Goal: Task Accomplishment & Management: Use online tool/utility

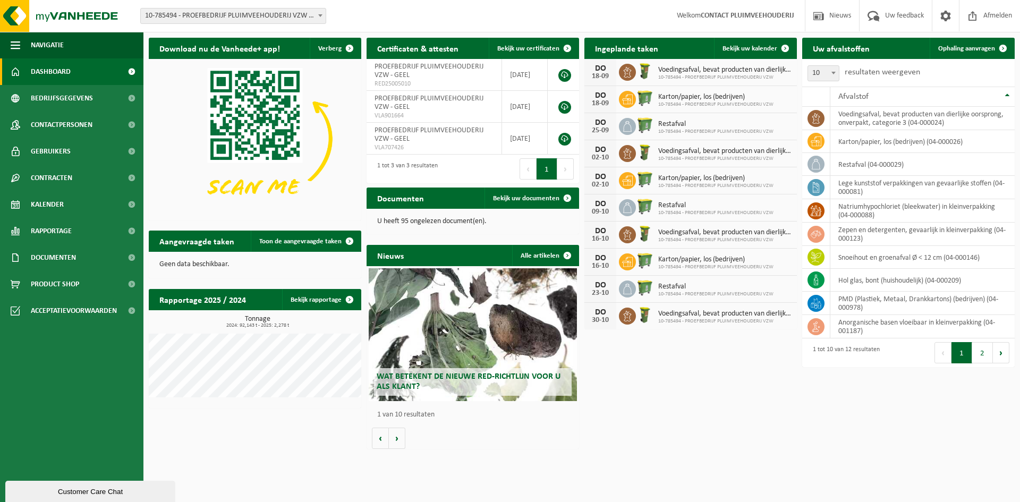
click at [692, 98] on span "Karton/papier, los (bedrijven)" at bounding box center [715, 97] width 115 height 8
click at [606, 100] on div "18-09" at bounding box center [599, 103] width 21 height 7
click at [601, 100] on div "18-09" at bounding box center [599, 103] width 21 height 7
click at [89, 209] on link "Kalender" at bounding box center [71, 204] width 143 height 27
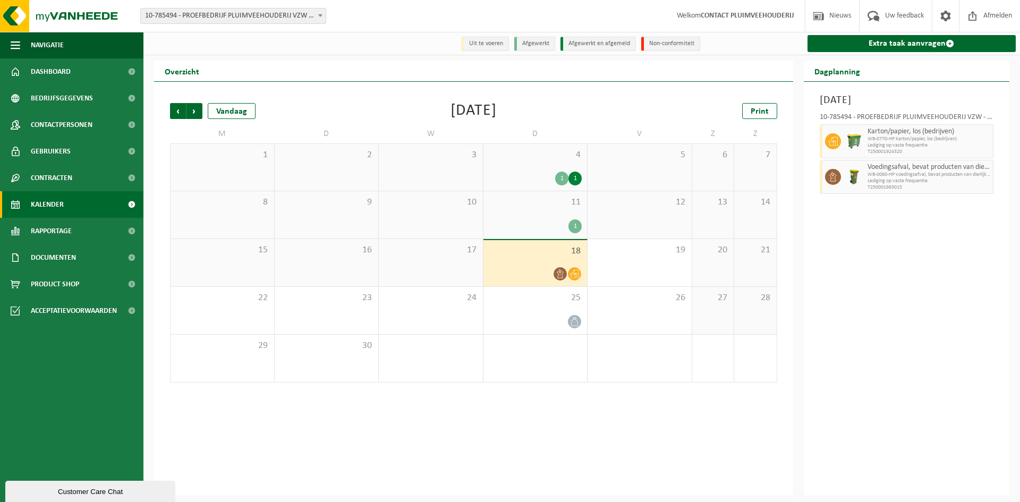
click at [575, 229] on div "1" at bounding box center [574, 226] width 13 height 14
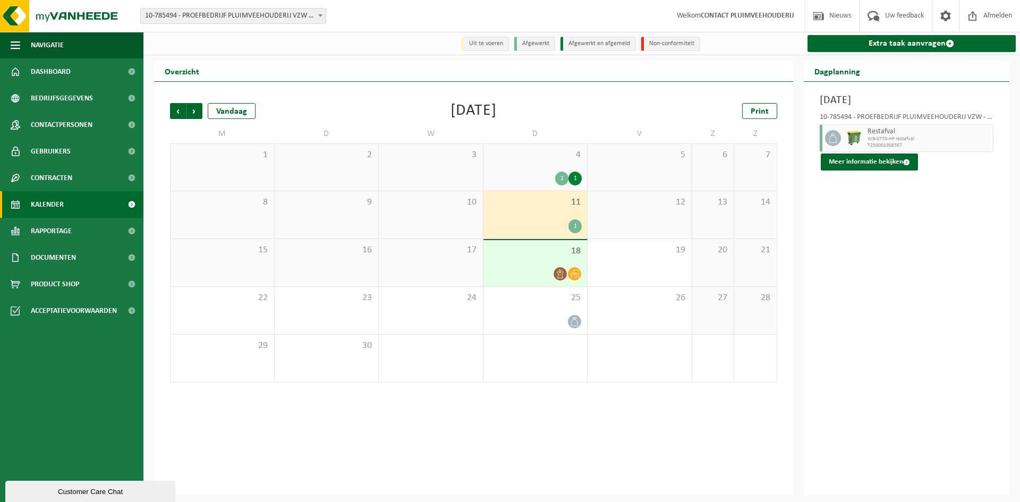
click at [575, 181] on div "1" at bounding box center [574, 179] width 13 height 14
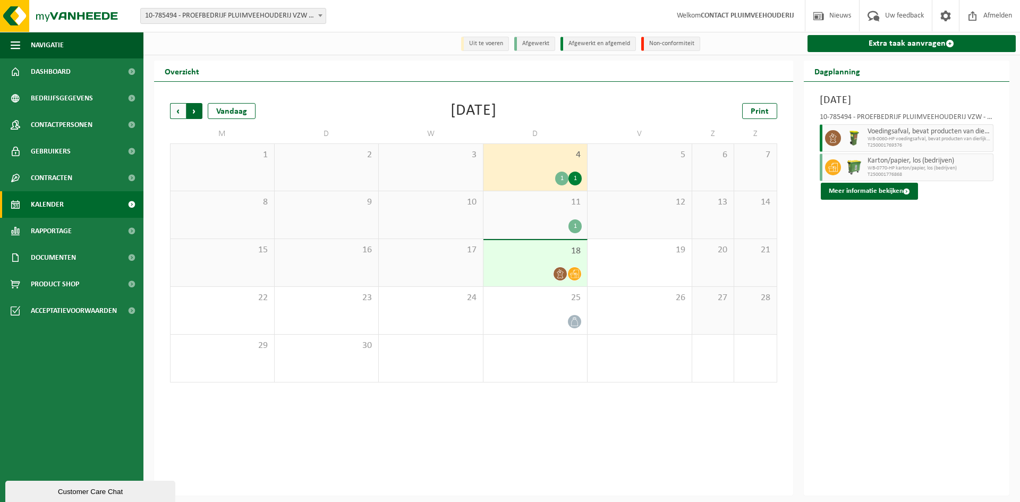
click at [181, 115] on span "Vorige" at bounding box center [178, 111] width 16 height 16
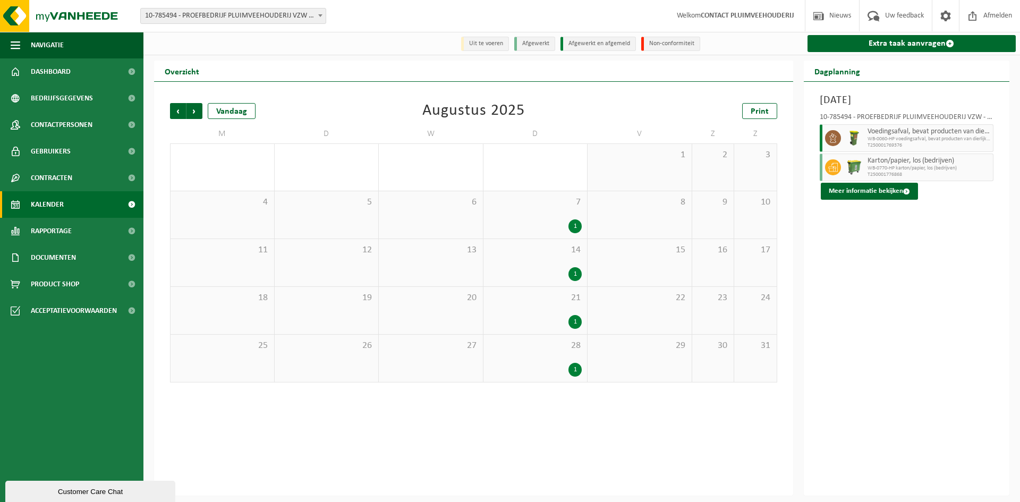
click at [570, 218] on div "7 1" at bounding box center [535, 214] width 104 height 47
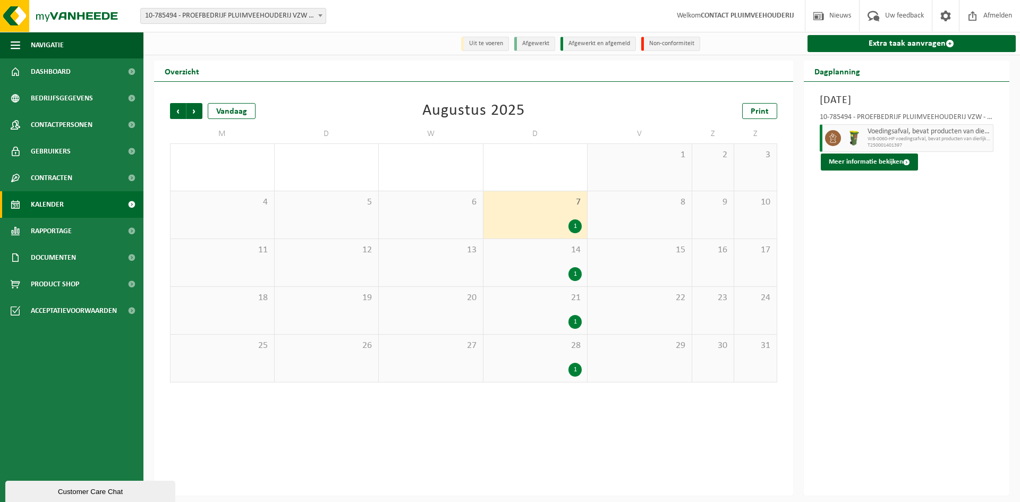
click at [574, 261] on div "14 1" at bounding box center [535, 262] width 104 height 47
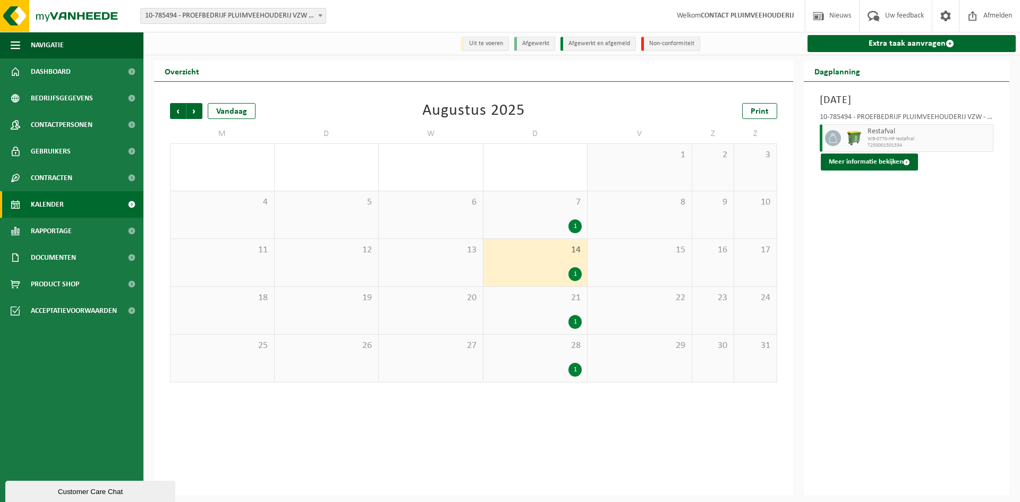
click at [577, 319] on div "1" at bounding box center [574, 322] width 13 height 14
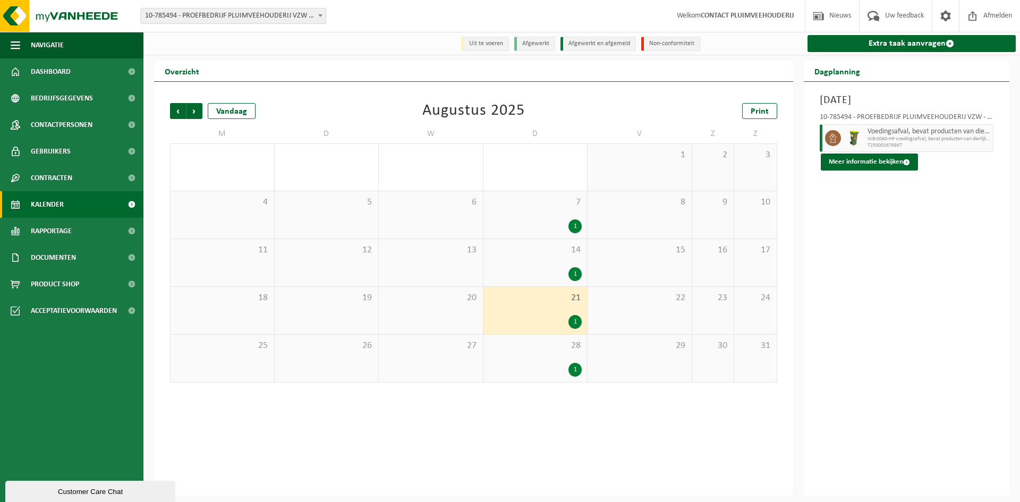
drag, startPoint x: 583, startPoint y: 364, endPoint x: 579, endPoint y: 370, distance: 7.1
click at [583, 364] on div "28 1" at bounding box center [535, 358] width 104 height 47
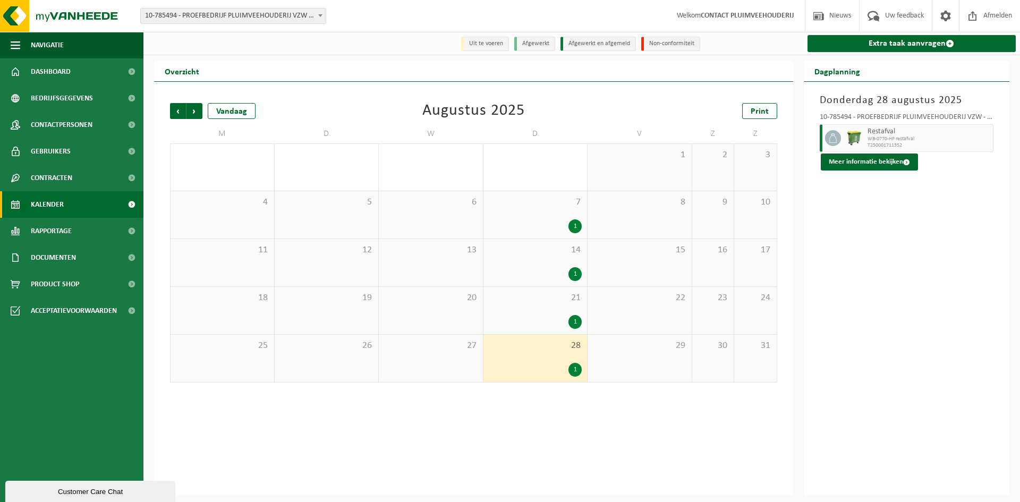
click at [579, 370] on div "1" at bounding box center [574, 370] width 13 height 14
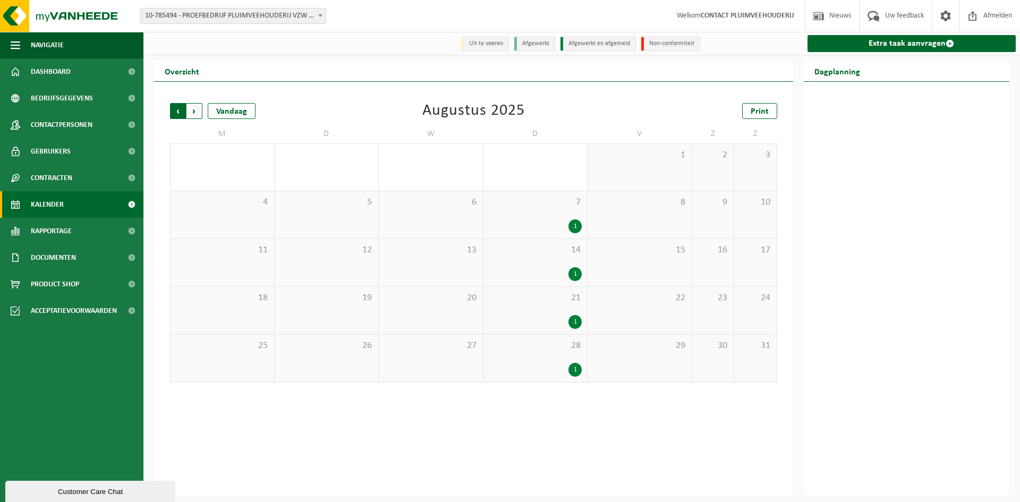
click at [195, 113] on span "Volgende" at bounding box center [194, 111] width 16 height 16
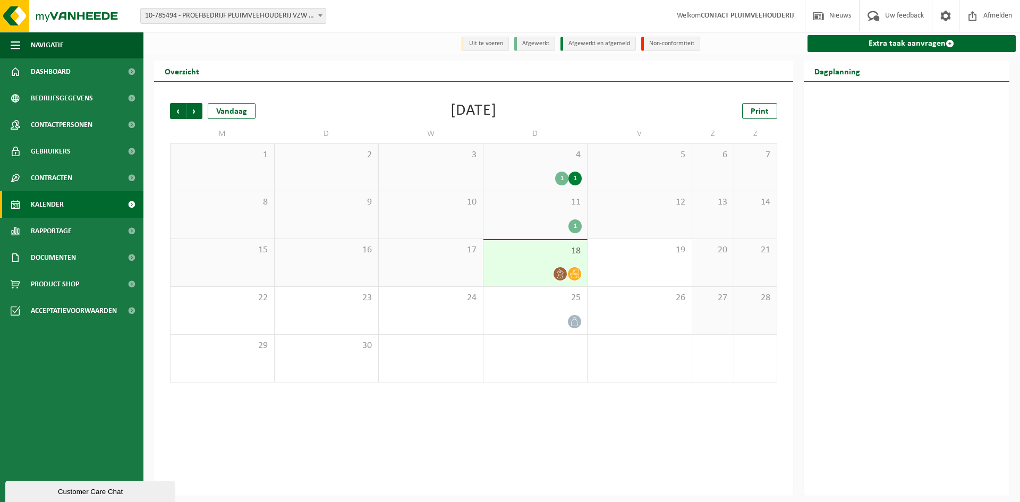
click at [888, 268] on div at bounding box center [906, 289] width 206 height 414
click at [117, 495] on div "Customer Care Chat" at bounding box center [90, 491] width 154 height 8
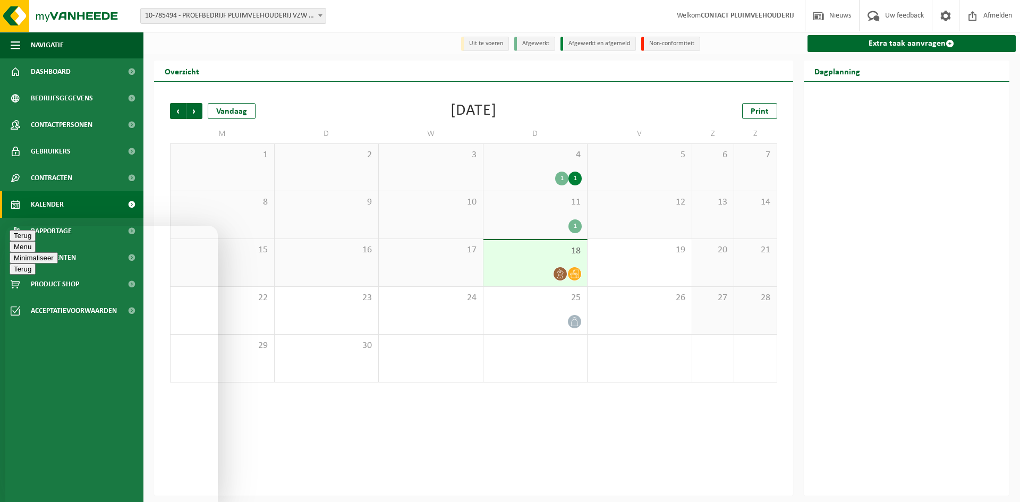
type textarea "beste, vandaag stond er een ophaling gepland, deze is niet uitgevoerd, kan u di…"
type textarea "proefbedrijf pluimveehouderij, poiel 77. 2440 geel"
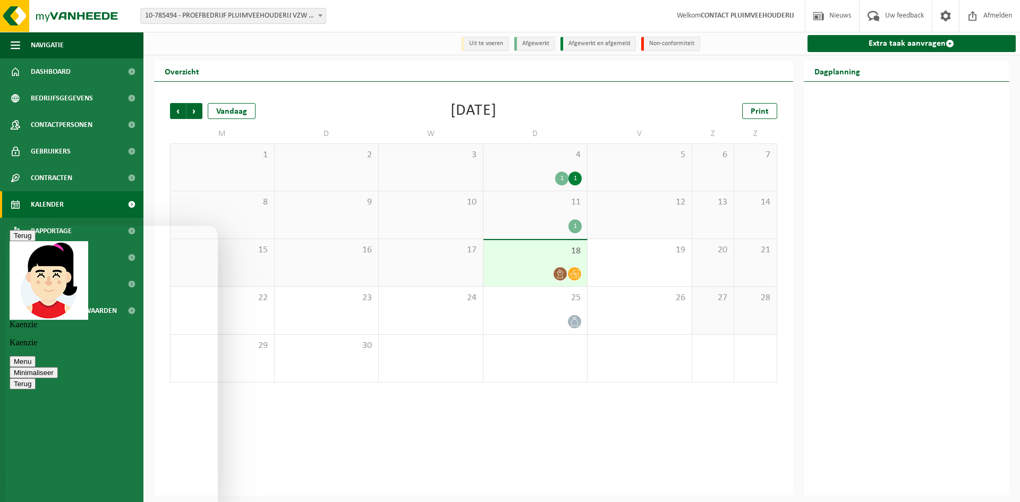
type textarea "ophaling papier en karton"
click at [982, 326] on div at bounding box center [906, 289] width 206 height 414
click at [56, 83] on span "Dashboard" at bounding box center [51, 71] width 40 height 27
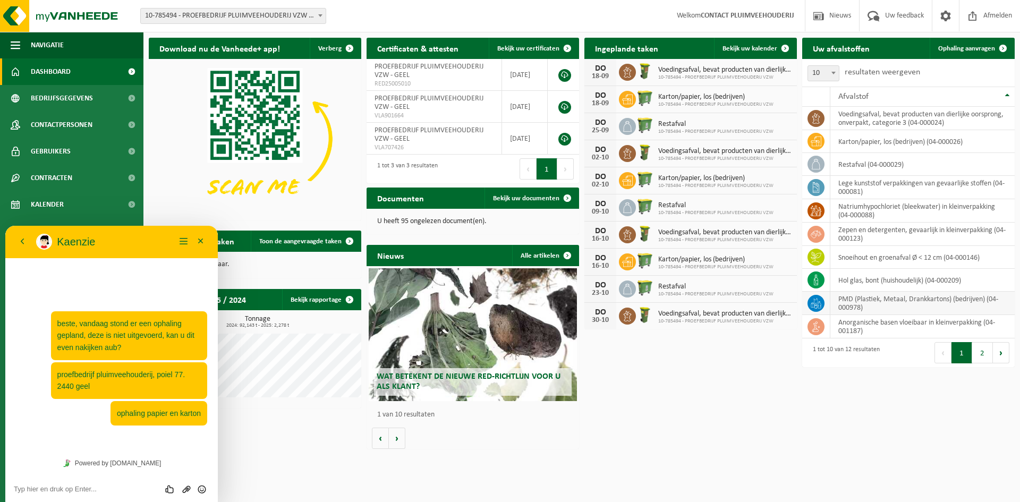
click at [814, 302] on icon at bounding box center [815, 303] width 11 height 11
click at [997, 47] on span at bounding box center [1002, 48] width 21 height 21
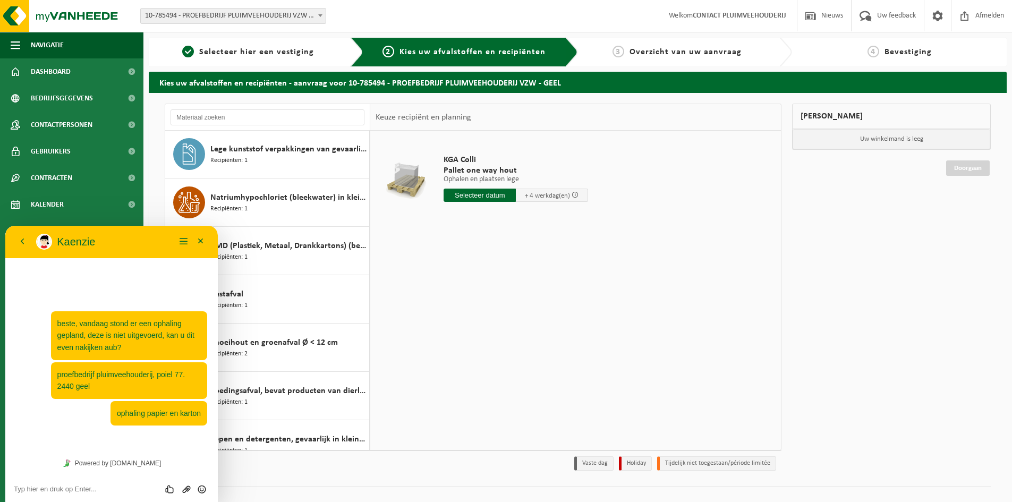
scroll to position [212, 0]
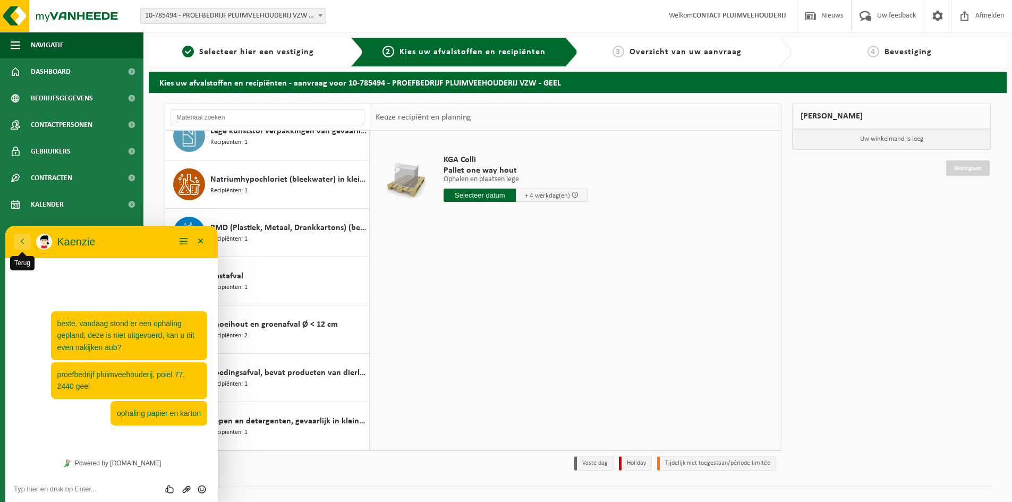
click at [22, 240] on button "Terug" at bounding box center [22, 242] width 17 height 16
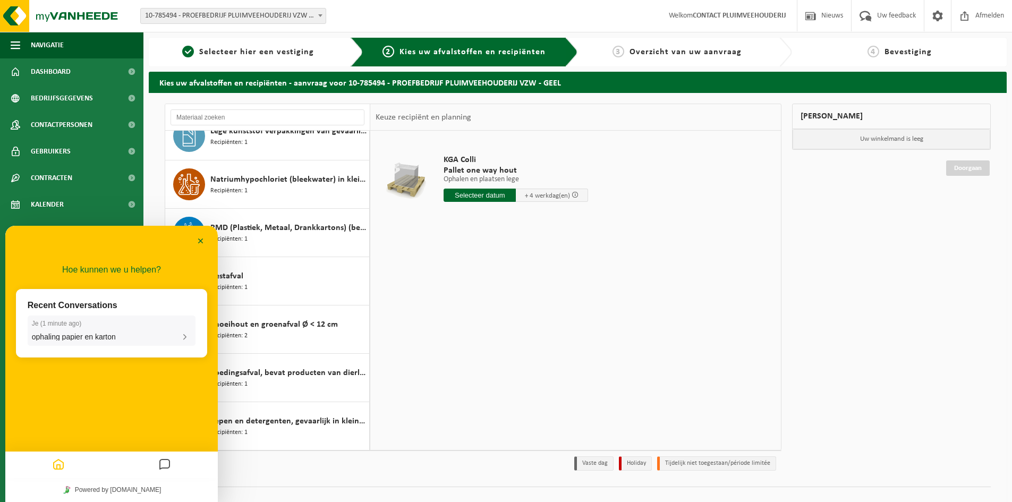
click at [177, 337] on div "ophaling papier en karton" at bounding box center [111, 337] width 159 height 10
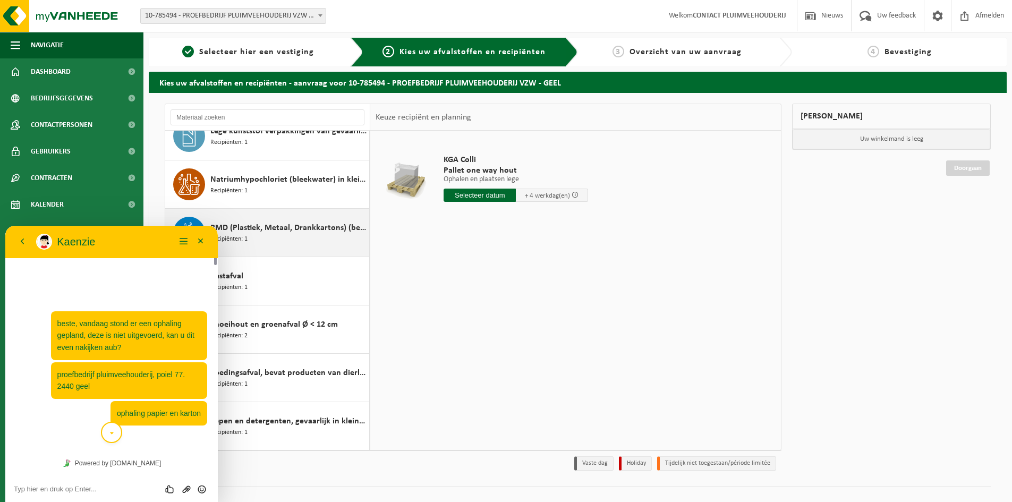
click at [288, 234] on div "PMD (Plastiek, Metaal, Drankkartons) (bedrijven) Recipiënten: 1" at bounding box center [288, 233] width 156 height 32
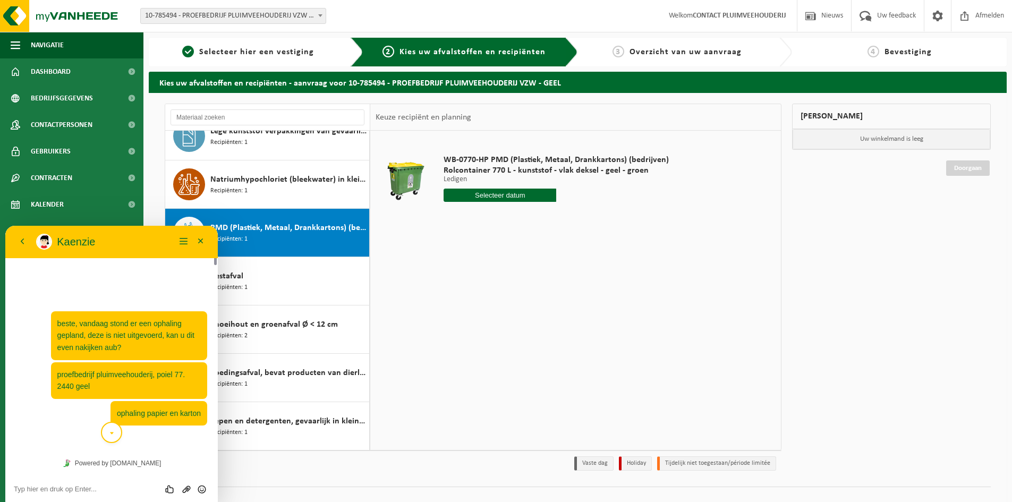
click at [498, 199] on input "text" at bounding box center [499, 195] width 113 height 13
click at [506, 305] on div "25" at bounding box center [509, 306] width 19 height 17
type input "Van 2025-09-25"
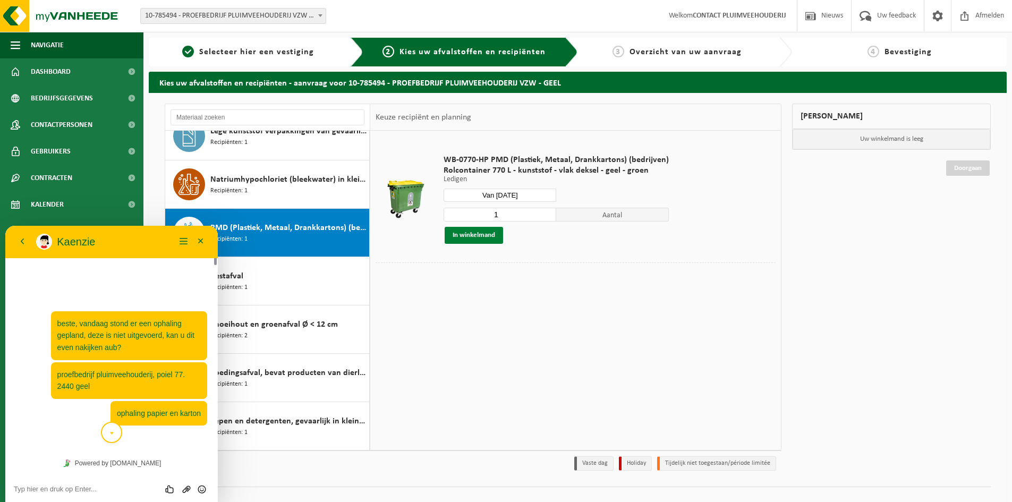
click at [478, 236] on button "In winkelmand" at bounding box center [473, 235] width 58 height 17
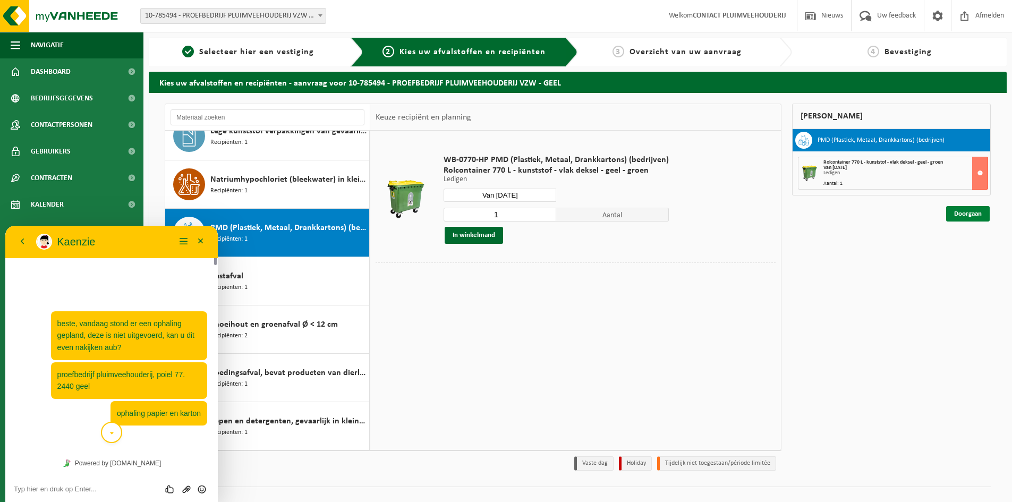
click at [965, 210] on link "Doorgaan" at bounding box center [968, 213] width 44 height 15
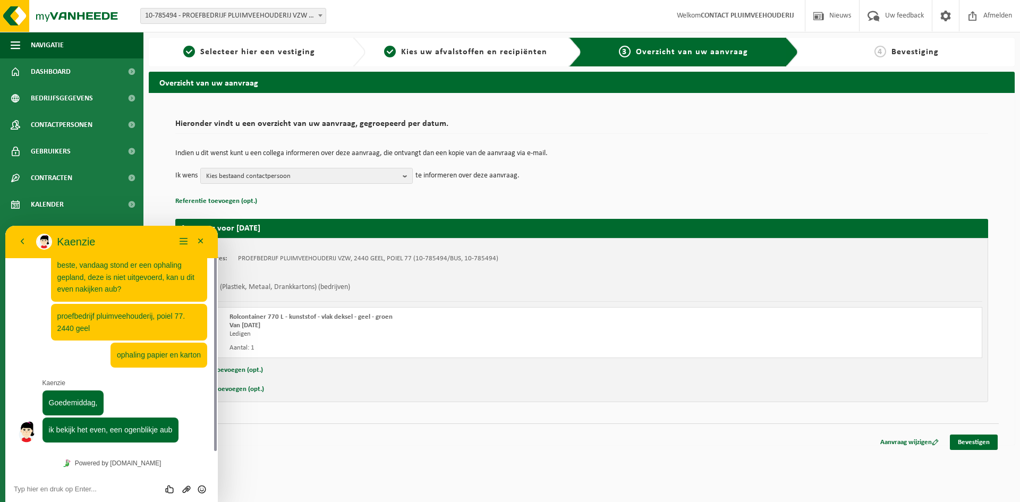
scroll to position [15, 0]
click at [983, 441] on link "Bevestigen" at bounding box center [973, 441] width 48 height 15
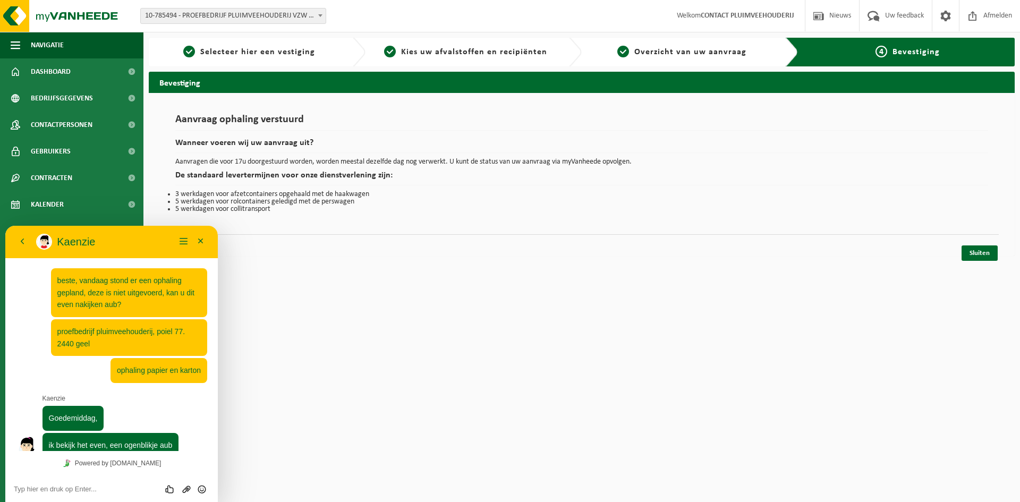
scroll to position [15, 0]
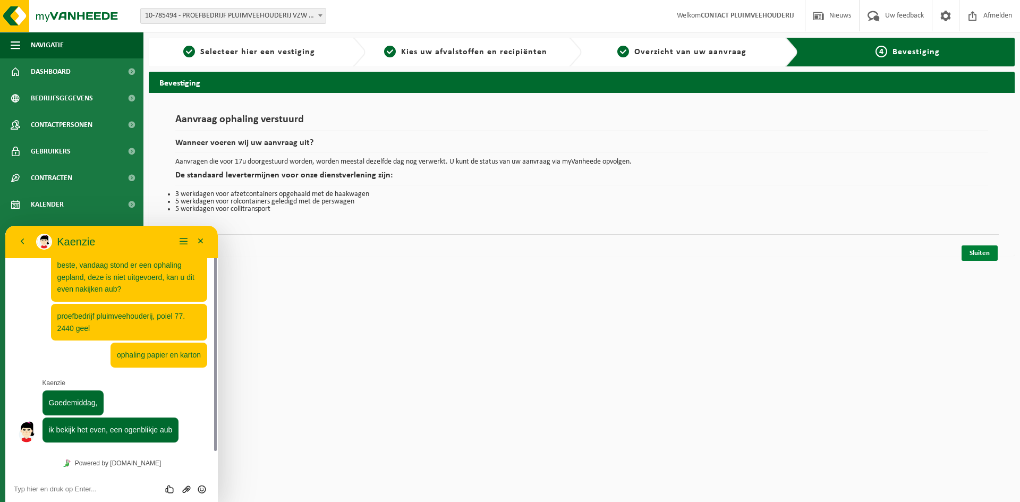
click at [988, 253] on link "Sluiten" at bounding box center [979, 252] width 36 height 15
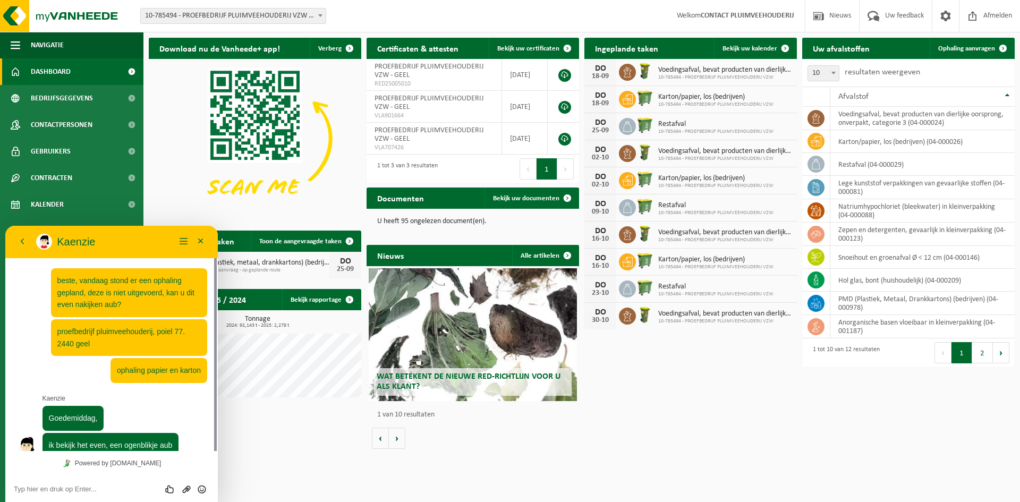
scroll to position [15, 0]
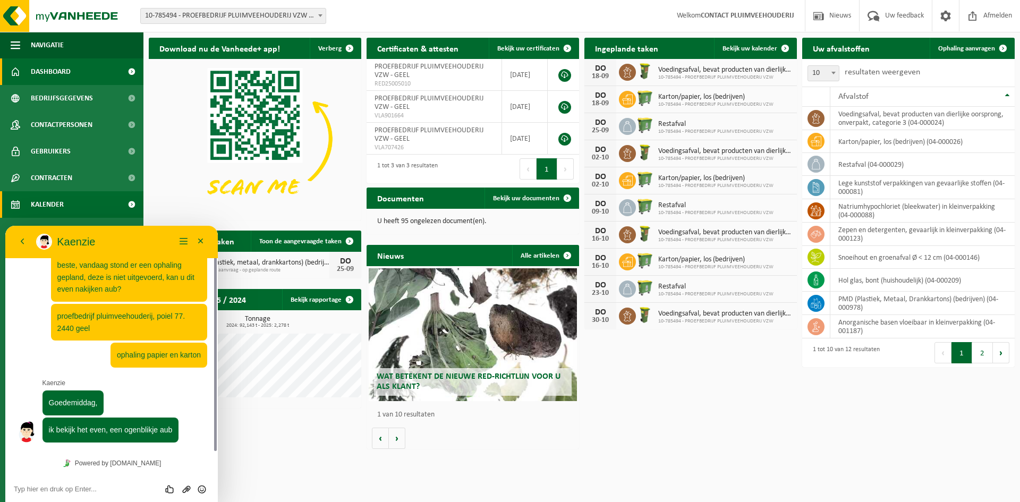
click at [58, 199] on span "Kalender" at bounding box center [47, 204] width 33 height 27
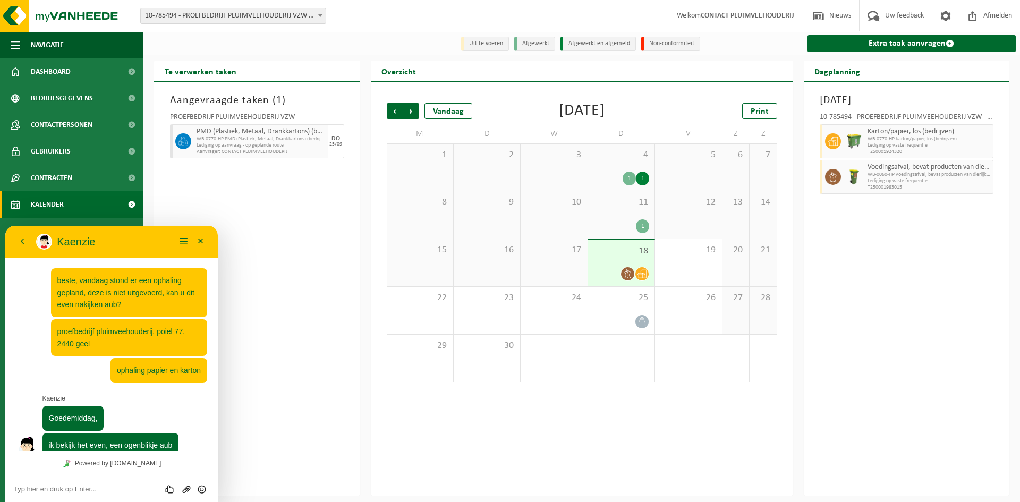
scroll to position [15, 0]
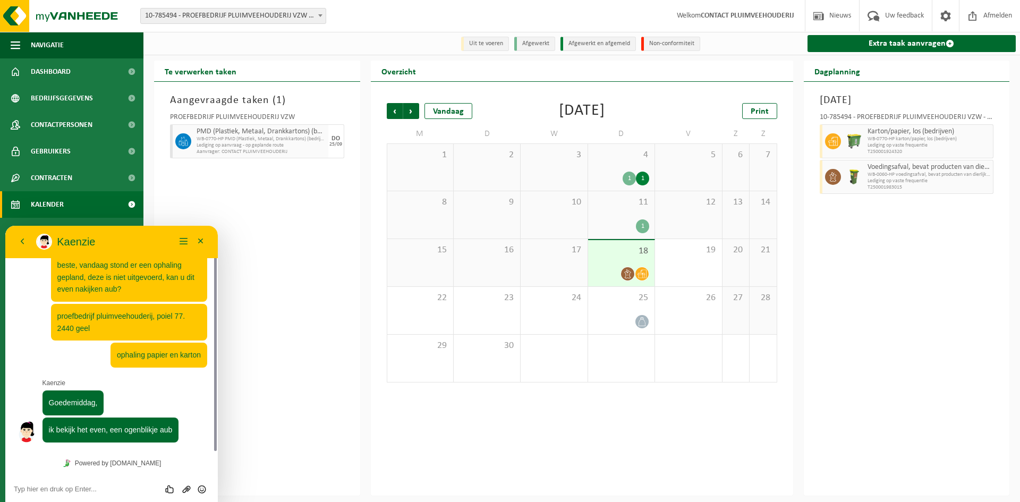
click at [642, 275] on icon at bounding box center [641, 273] width 9 height 9
click at [633, 276] on span at bounding box center [627, 273] width 13 height 13
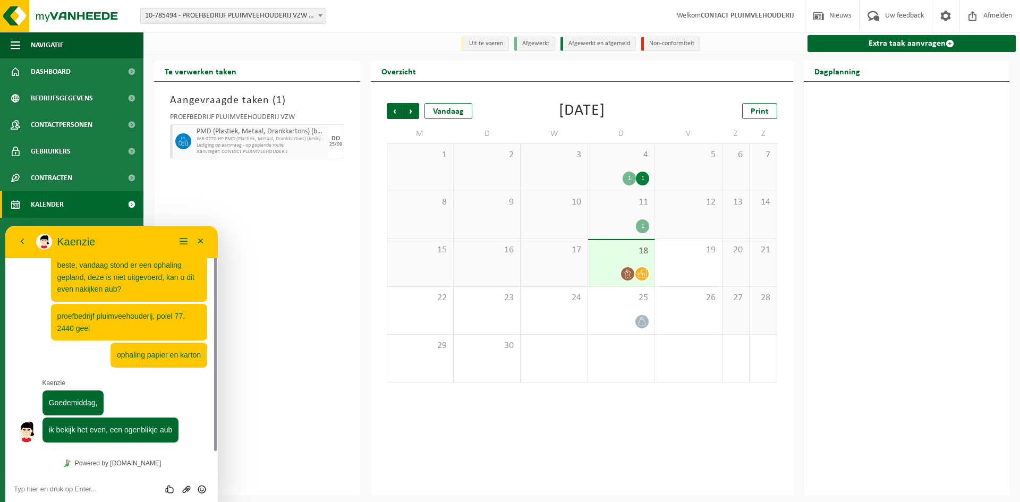
click at [641, 278] on icon at bounding box center [641, 274] width 9 height 8
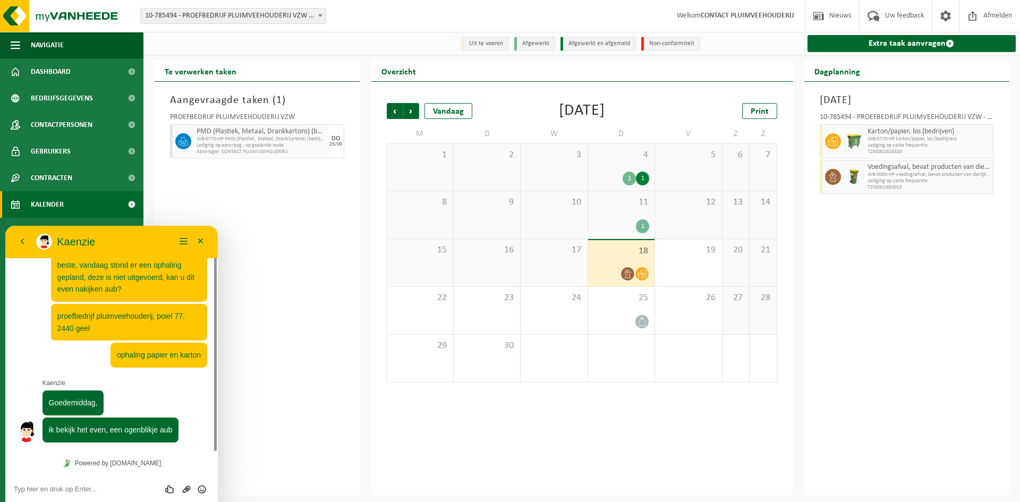
click at [882, 133] on span "Karton/papier, los (bedrijven)" at bounding box center [928, 131] width 123 height 8
click at [840, 144] on span at bounding box center [833, 141] width 16 height 16
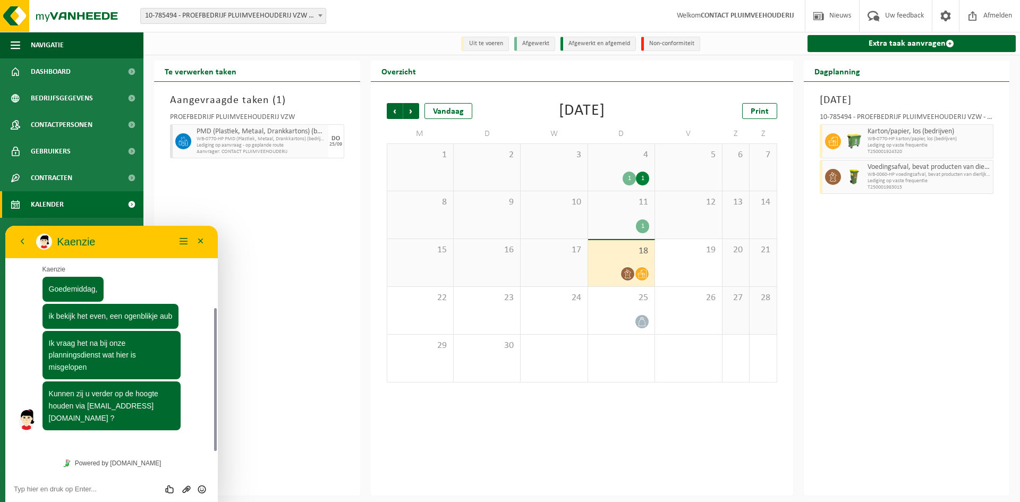
scroll to position [129, 0]
click at [76, 487] on textarea at bounding box center [111, 489] width 195 height 8
type textarea "zeker, alvast bedankt."
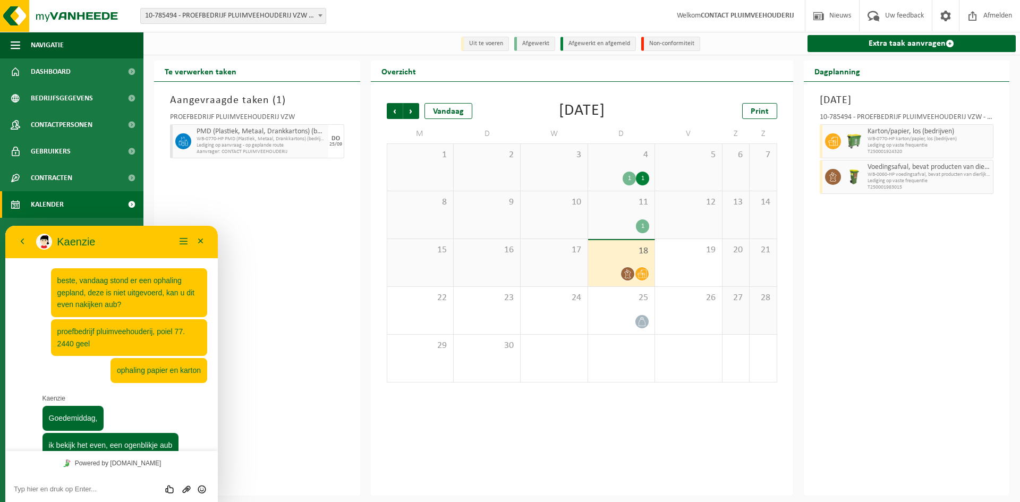
scroll to position [165, 0]
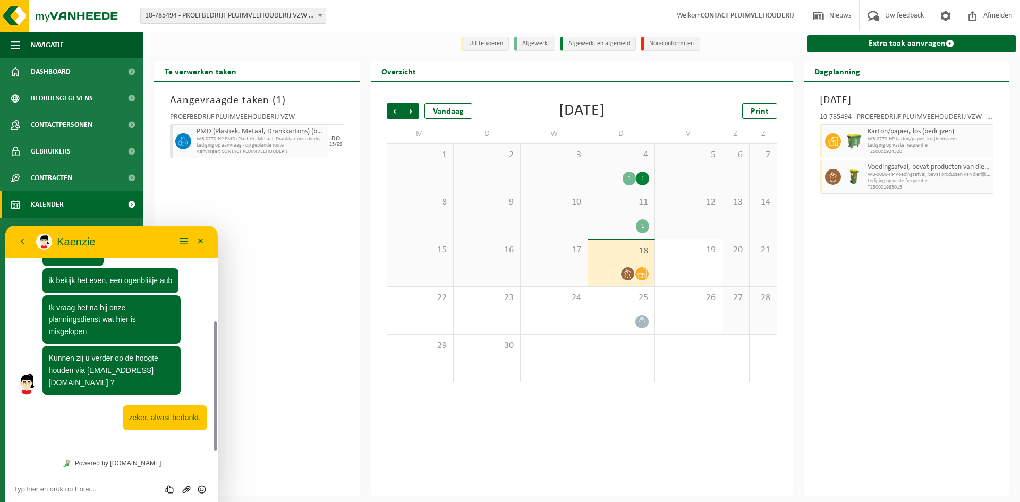
click at [308, 352] on div "Aangevraagde taken ( 1 ) PROEFBEDRIJF PLUIMVEEHOUDERIJ VZW PMD (Plastiek, Metaa…" at bounding box center [257, 289] width 206 height 414
click at [202, 242] on button "Minimaliseer" at bounding box center [200, 242] width 17 height 16
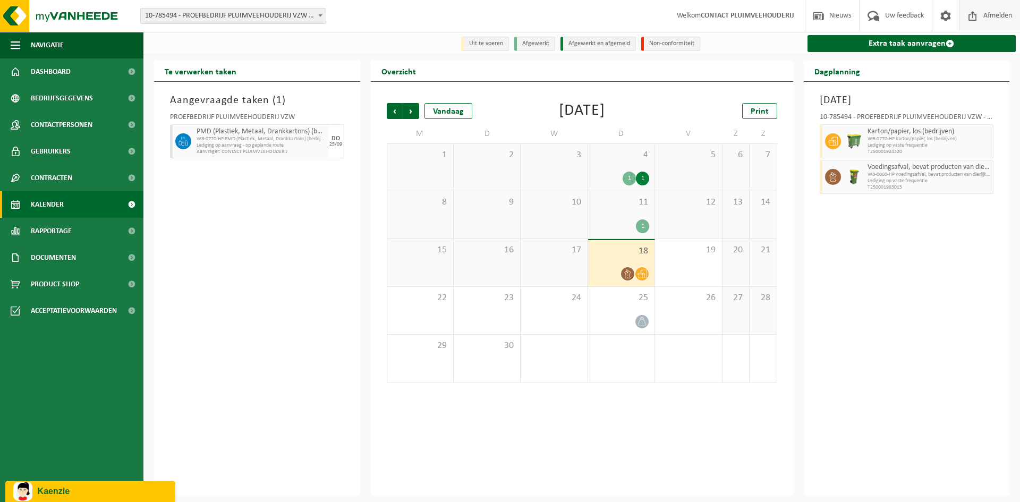
click at [995, 16] on span "Afmelden" at bounding box center [997, 15] width 34 height 31
